Goal: Find specific page/section: Find specific page/section

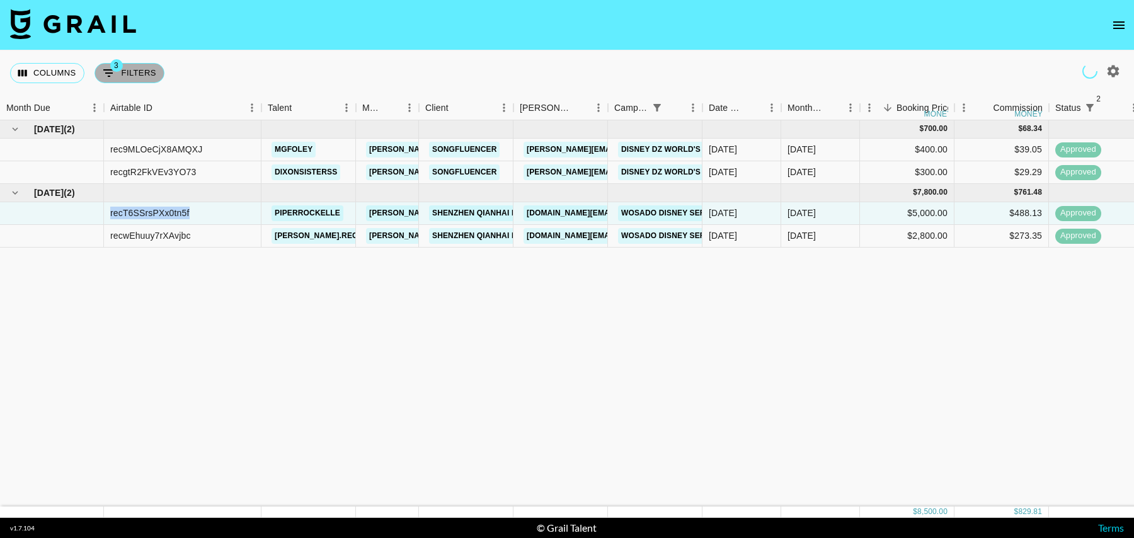
click at [127, 69] on button "3 Filters" at bounding box center [130, 73] width 70 height 20
select select "status"
select select "isNotAnyOf"
select select "status"
select select "isNotAnyOf"
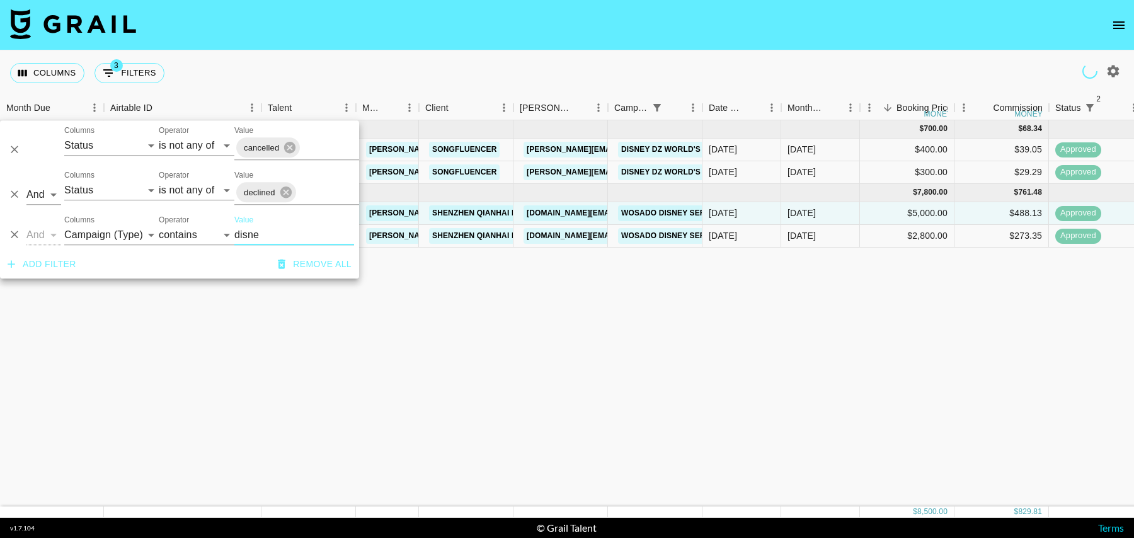
click at [267, 233] on input "disne" at bounding box center [294, 235] width 120 height 20
click at [117, 237] on select "Grail Platform ID Airtable ID Talent Manager Client [PERSON_NAME] Campaign (Typ…" at bounding box center [111, 235] width 95 height 20
select select "talentName"
click at [64, 225] on select "Grail Platform ID Airtable ID Talent Manager Client [PERSON_NAME] Campaign (Typ…" at bounding box center [111, 235] width 95 height 20
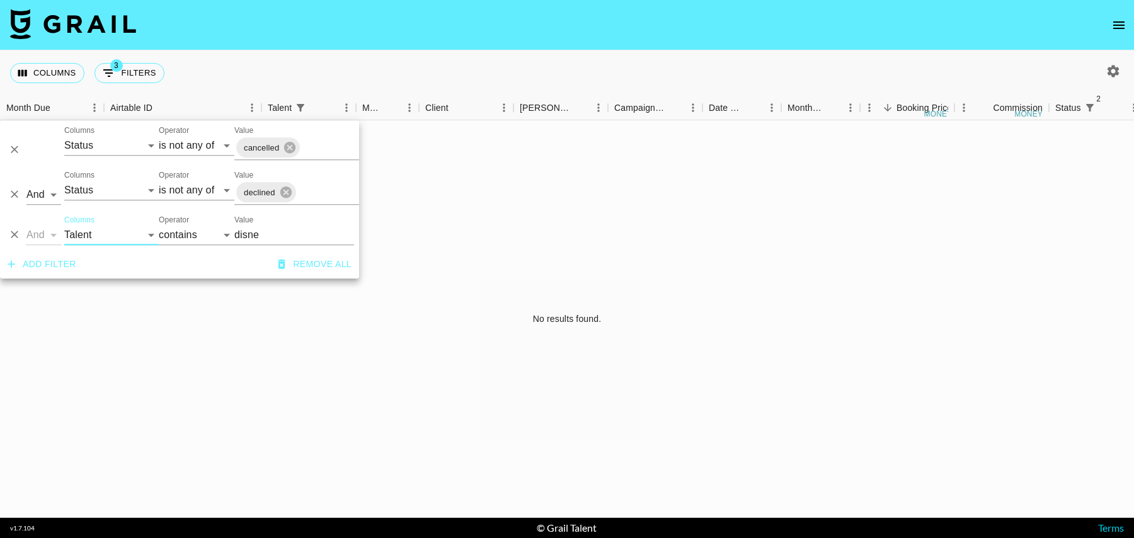
click at [291, 236] on input "disne" at bounding box center [294, 235] width 120 height 20
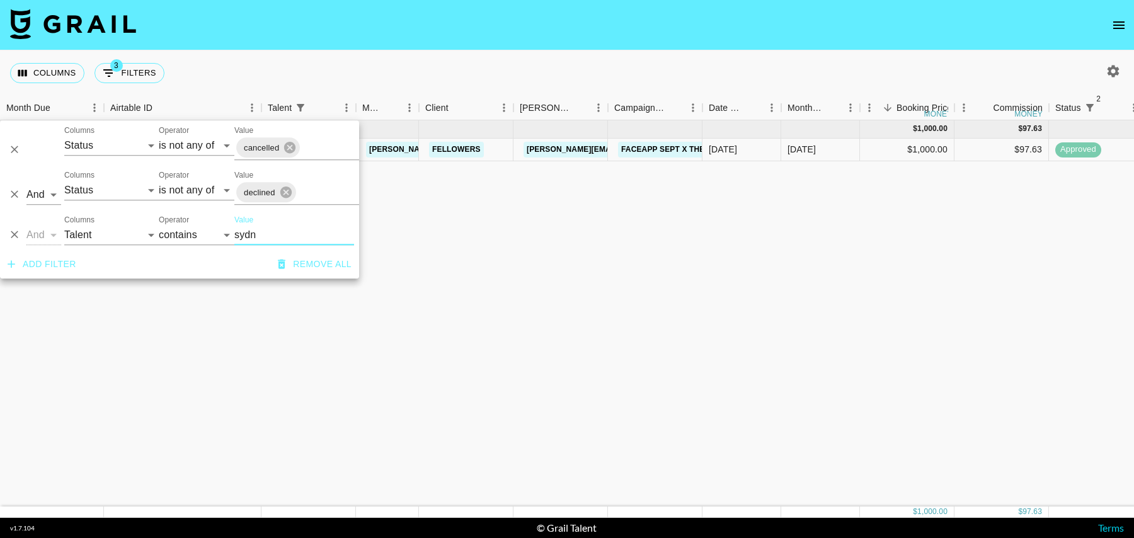
type input "sydn"
click at [813, 150] on div "[DATE]" at bounding box center [802, 149] width 28 height 13
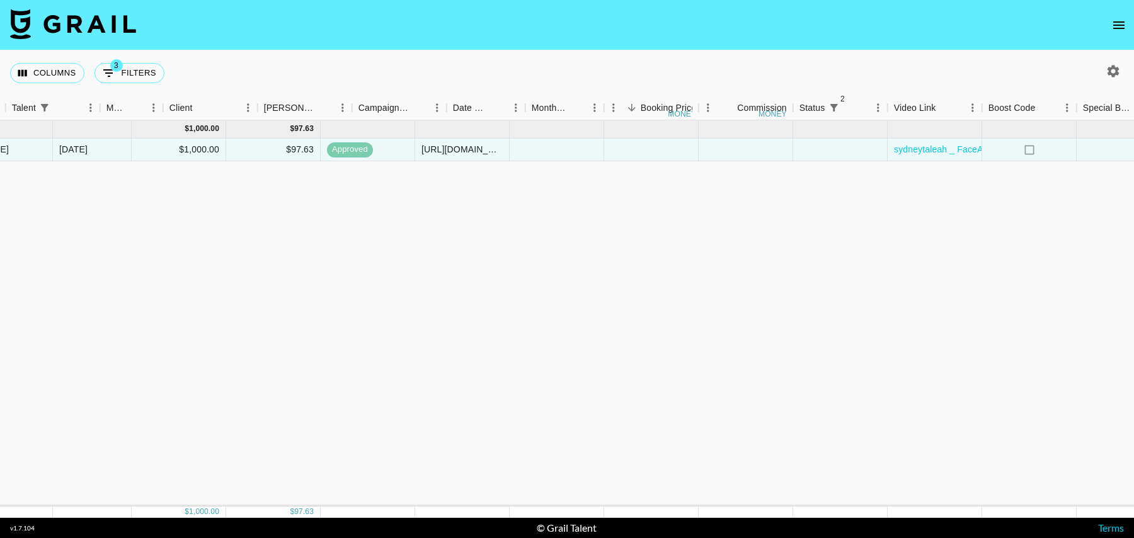
scroll to position [0, 910]
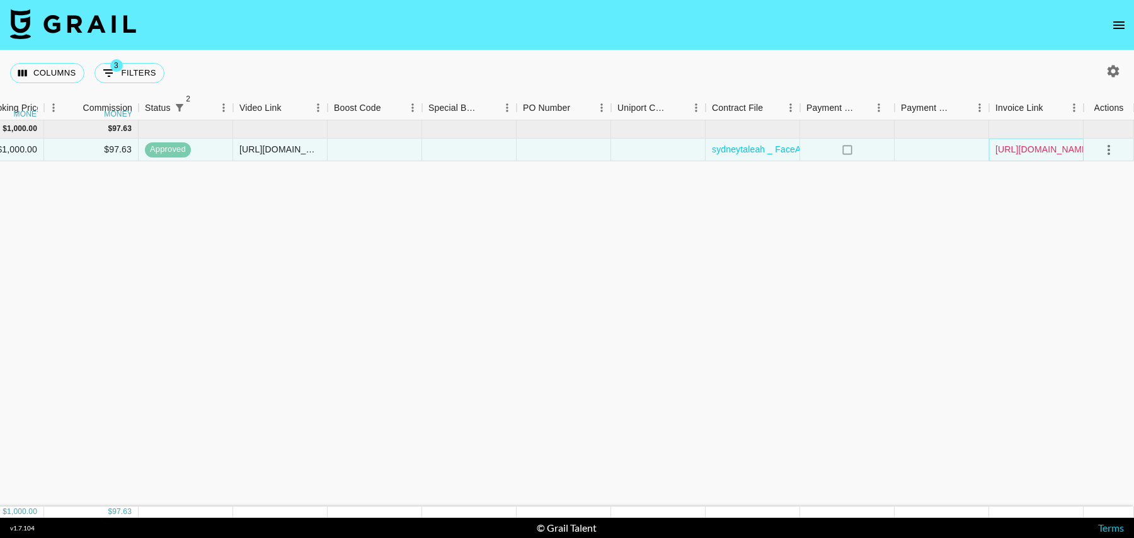
click at [1017, 147] on link "[URL][DOMAIN_NAME]" at bounding box center [1042, 149] width 95 height 13
click at [1016, 149] on link "[URL][DOMAIN_NAME]" at bounding box center [1042, 149] width 95 height 13
click at [743, 147] on link "sydneytaleah _ FaceApp _ [DATE] (2).pdf" at bounding box center [795, 149] width 166 height 13
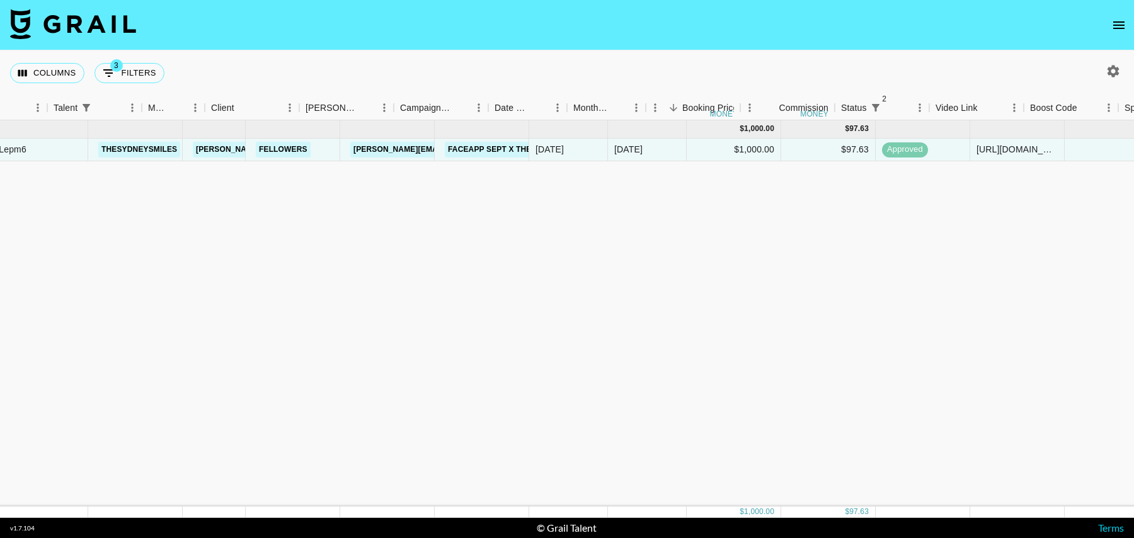
scroll to position [0, 100]
